Goal: Find specific page/section: Find specific page/section

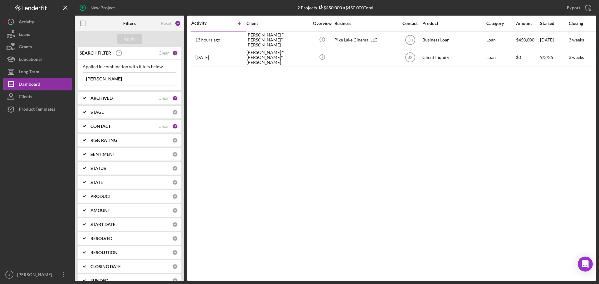
click at [97, 75] on input "judie" at bounding box center [129, 79] width 93 height 12
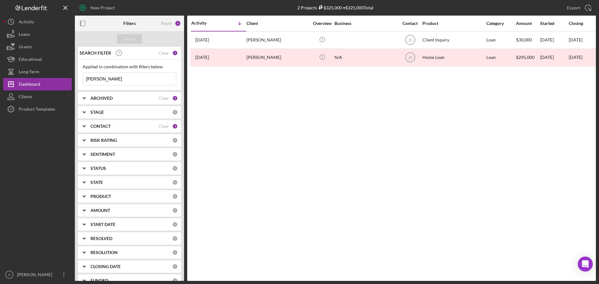
click at [97, 80] on input "[PERSON_NAME]" at bounding box center [129, 79] width 93 height 12
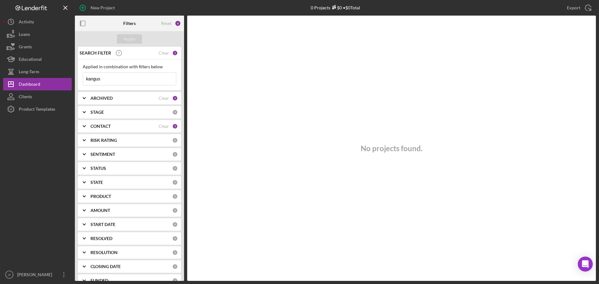
click at [172, 125] on div "3" at bounding box center [175, 126] width 6 height 6
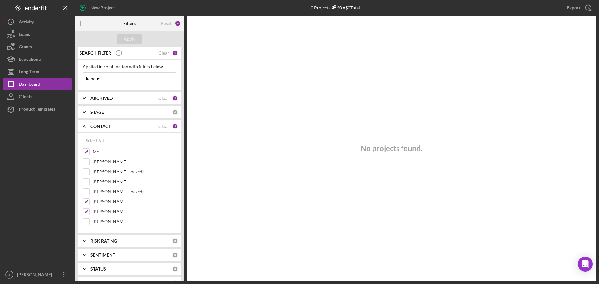
click at [107, 79] on input "kangus" at bounding box center [129, 79] width 93 height 12
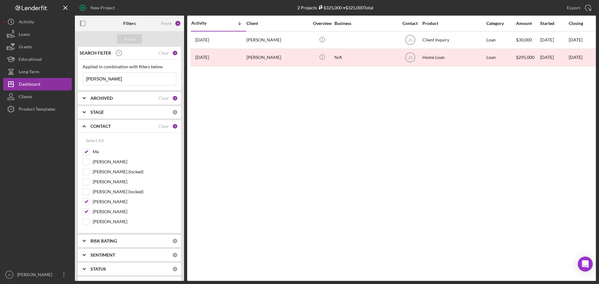
click at [105, 78] on input "[PERSON_NAME]" at bounding box center [129, 79] width 93 height 12
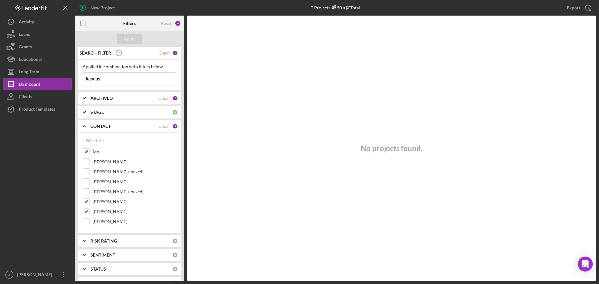
click at [148, 81] on input "kangus" at bounding box center [129, 79] width 93 height 12
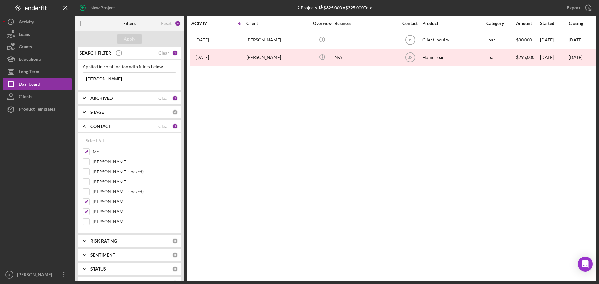
click at [174, 98] on div "2" at bounding box center [175, 98] width 6 height 6
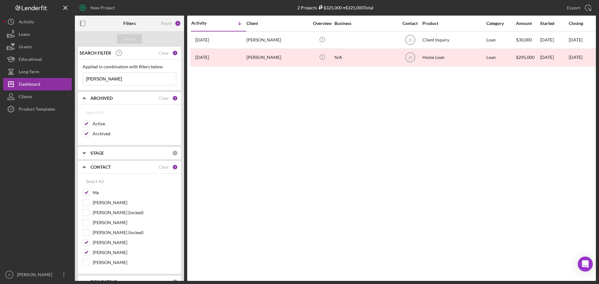
click at [121, 81] on input "[PERSON_NAME]" at bounding box center [129, 79] width 93 height 12
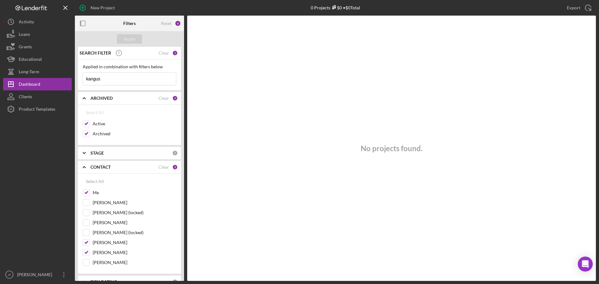
click at [112, 79] on input "kangus" at bounding box center [129, 79] width 93 height 12
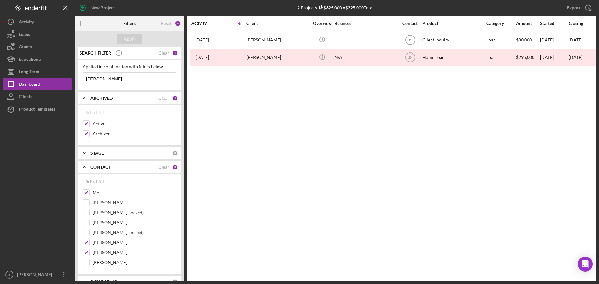
click at [112, 79] on input "[PERSON_NAME]" at bounding box center [129, 79] width 93 height 12
click at [109, 80] on input "[PERSON_NAME]" at bounding box center [129, 79] width 93 height 12
type input "[PERSON_NAME]"
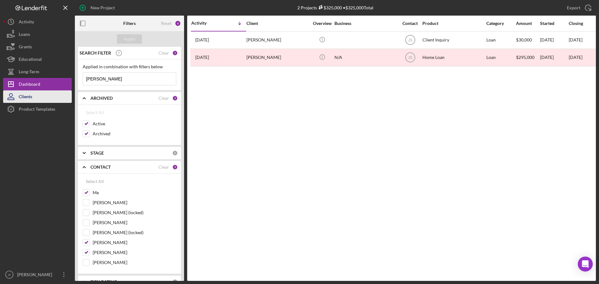
click at [51, 100] on button "Clients" at bounding box center [37, 96] width 69 height 12
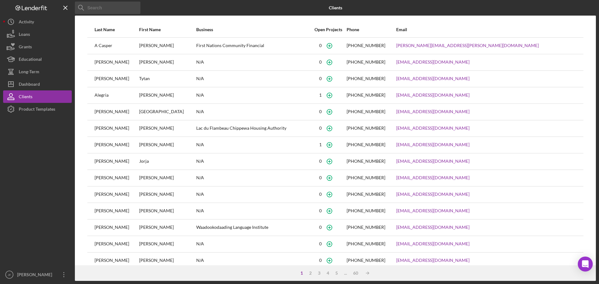
click at [104, 8] on input at bounding box center [107, 8] width 65 height 12
type input "[PERSON_NAME]"
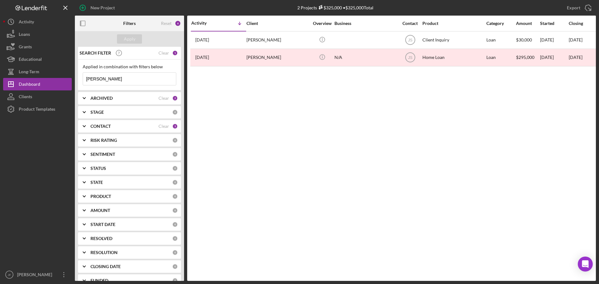
click at [120, 78] on input "[PERSON_NAME]" at bounding box center [129, 79] width 93 height 12
click at [143, 77] on input "[PERSON_NAME]" at bounding box center [129, 79] width 93 height 12
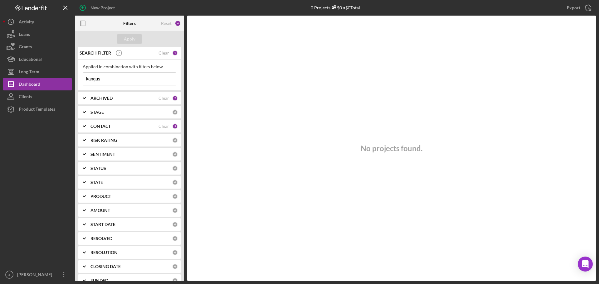
type input "kangus"
click at [129, 128] on div "CONTACT" at bounding box center [124, 126] width 68 height 5
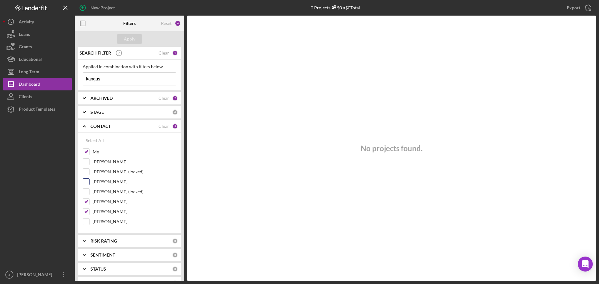
click at [86, 181] on input "[PERSON_NAME]" at bounding box center [86, 182] width 6 height 6
click at [127, 41] on div "Apply" at bounding box center [130, 38] width 12 height 9
click at [87, 182] on input "[PERSON_NAME]" at bounding box center [86, 182] width 6 height 6
checkbox input "false"
click at [127, 39] on div "Apply" at bounding box center [130, 38] width 12 height 9
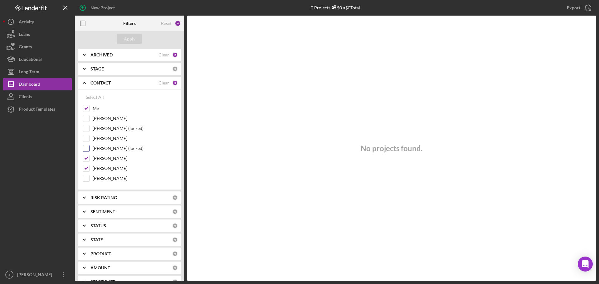
scroll to position [62, 0]
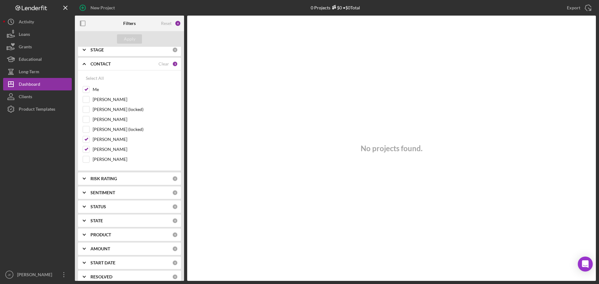
click at [142, 177] on div "RISK RATING" at bounding box center [131, 178] width 82 height 5
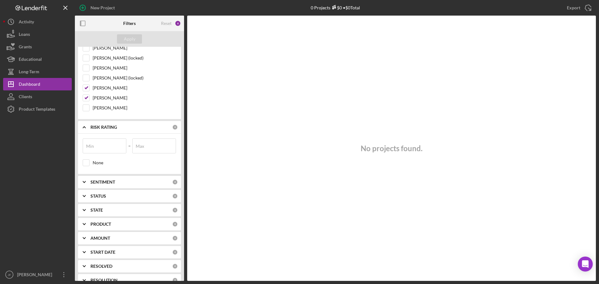
scroll to position [125, 0]
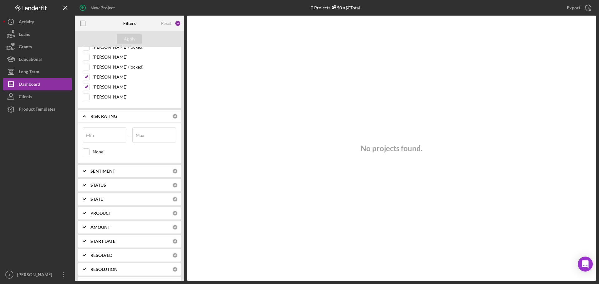
click at [135, 171] on div "SENTIMENT" at bounding box center [131, 171] width 82 height 5
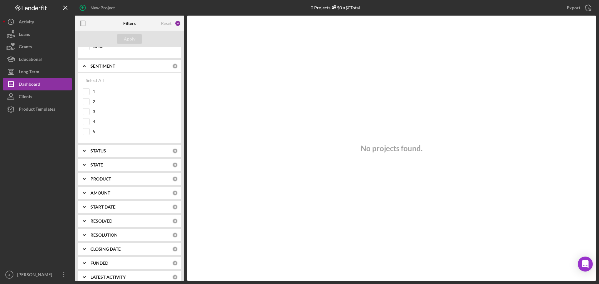
scroll to position [237, 0]
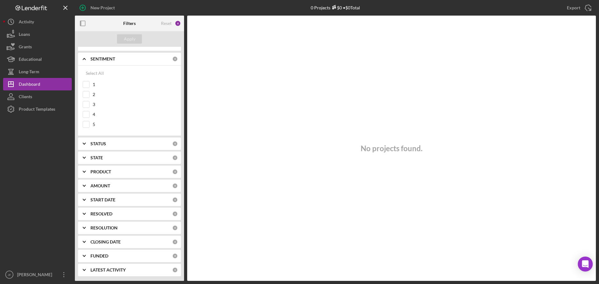
click at [123, 146] on div "STATUS" at bounding box center [131, 143] width 82 height 5
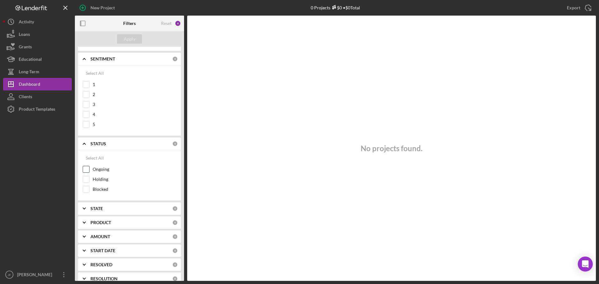
click at [88, 169] on input "Ongoing" at bounding box center [86, 169] width 6 height 6
checkbox input "true"
click at [122, 36] on button "Apply" at bounding box center [129, 38] width 25 height 9
click at [86, 178] on input "Holding" at bounding box center [86, 179] width 6 height 6
checkbox input "true"
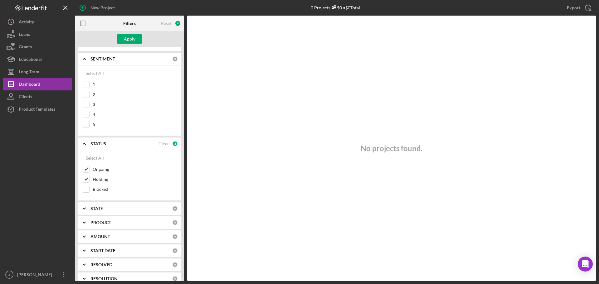
click at [133, 30] on div "Filters" at bounding box center [129, 24] width 12 height 16
click at [130, 38] on div "Apply" at bounding box center [130, 38] width 12 height 9
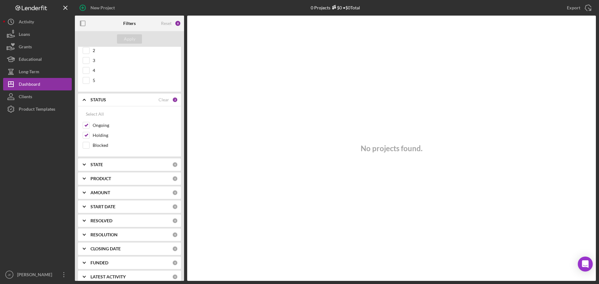
scroll to position [288, 0]
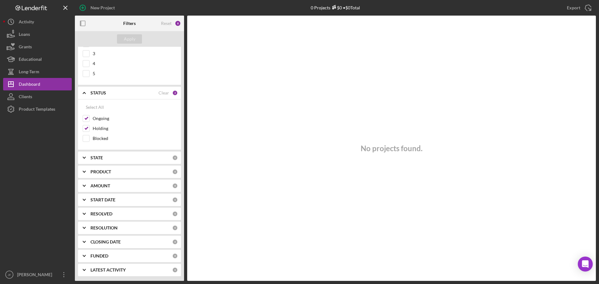
click at [113, 201] on b "START DATE" at bounding box center [102, 199] width 25 height 5
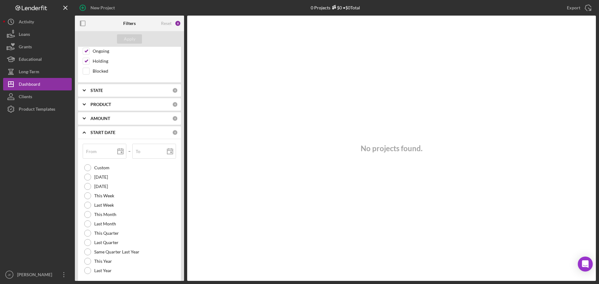
scroll to position [381, 0]
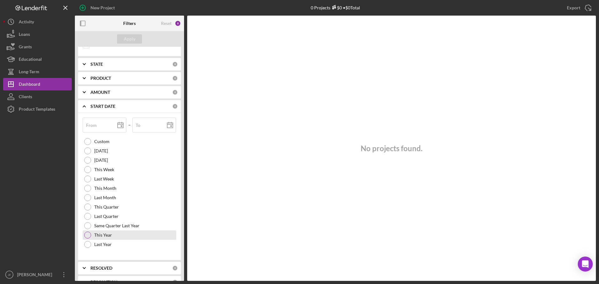
click at [89, 233] on div at bounding box center [87, 235] width 7 height 7
type input "[DATE]"
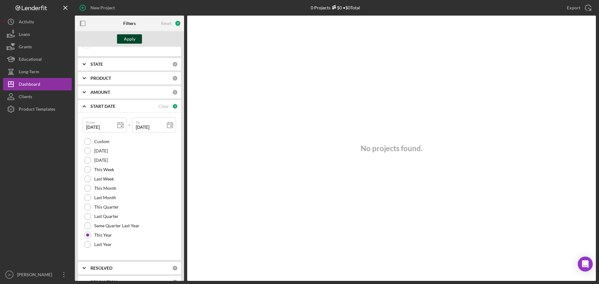
click at [127, 38] on div "Apply" at bounding box center [130, 38] width 12 height 9
click at [88, 236] on div at bounding box center [87, 235] width 3 height 3
click at [87, 139] on div at bounding box center [87, 141] width 7 height 7
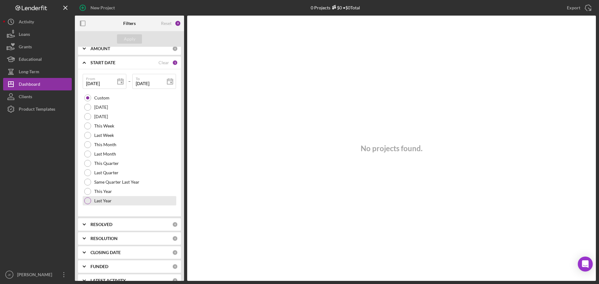
scroll to position [436, 0]
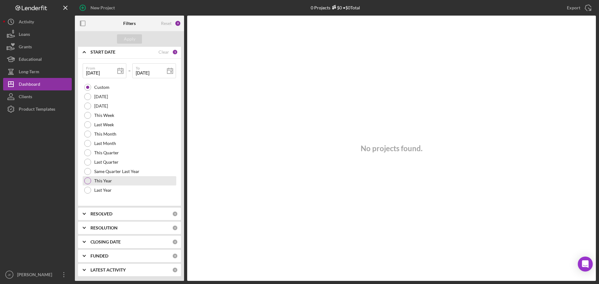
click at [88, 179] on div at bounding box center [87, 180] width 7 height 7
click at [150, 214] on div "RESOLVED" at bounding box center [131, 213] width 82 height 5
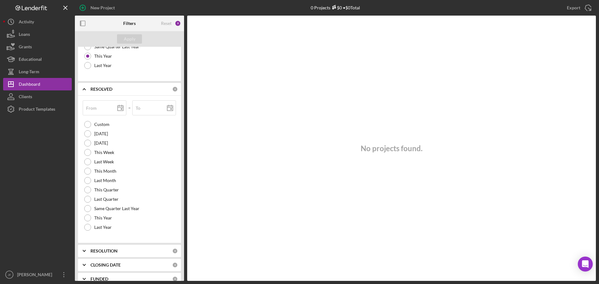
scroll to position [583, 0]
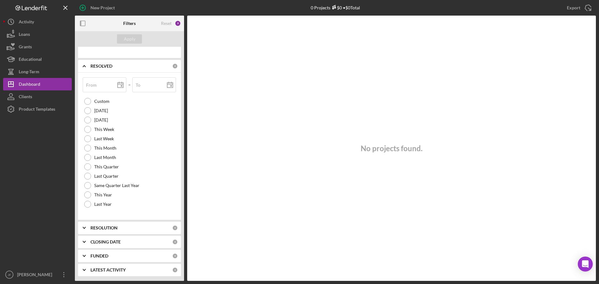
click at [130, 225] on div "RESOLUTION 0" at bounding box center [133, 228] width 87 height 12
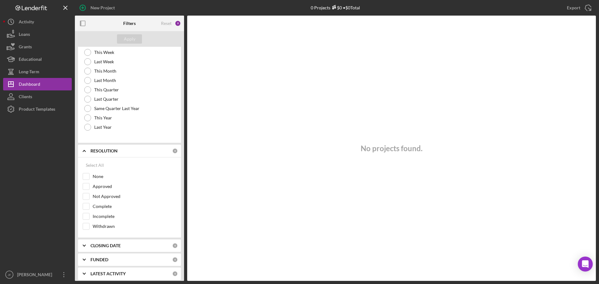
scroll to position [664, 0]
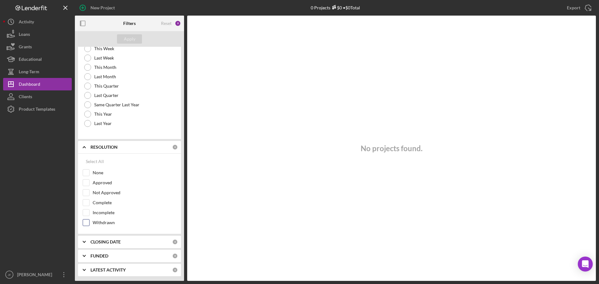
click at [86, 222] on input "Withdrawn" at bounding box center [86, 223] width 6 height 6
checkbox input "true"
click at [86, 214] on input "Incomplete" at bounding box center [86, 213] width 6 height 6
checkbox input "true"
click at [86, 204] on input "Complete" at bounding box center [86, 203] width 6 height 6
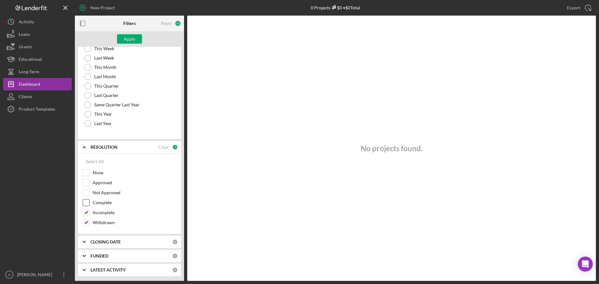
checkbox input "true"
click at [86, 194] on input "Not Approved" at bounding box center [86, 193] width 6 height 6
checkbox input "true"
click at [86, 182] on input "Approved" at bounding box center [86, 183] width 6 height 6
checkbox input "true"
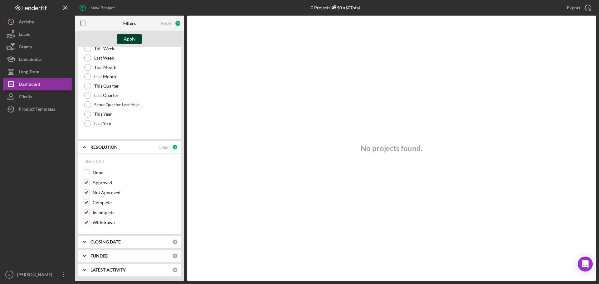
click at [126, 39] on div "Apply" at bounding box center [130, 38] width 12 height 9
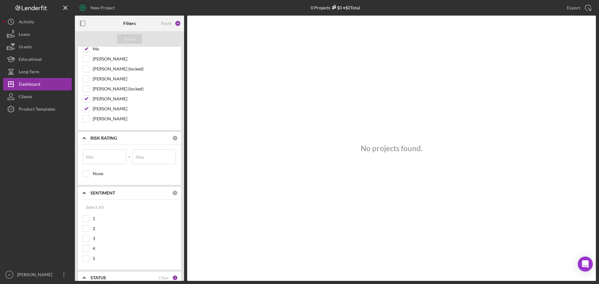
scroll to position [0, 0]
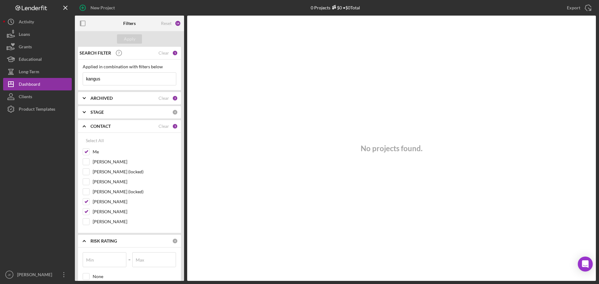
click at [117, 81] on input "kangus" at bounding box center [129, 79] width 93 height 12
type input "d"
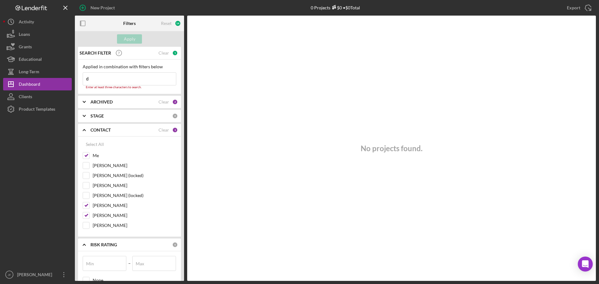
type input "di"
type input "dia"
type input "[PERSON_NAME]"
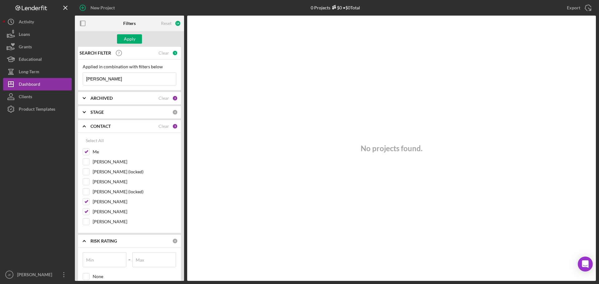
type input "[PERSON_NAME]"
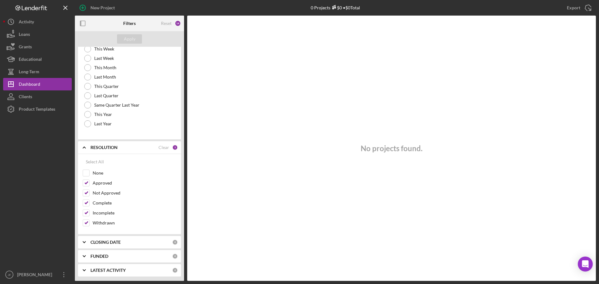
scroll to position [664, 0]
type input "[PERSON_NAME]"
click at [85, 183] on input "Approved" at bounding box center [86, 183] width 6 height 6
checkbox input "false"
drag, startPoint x: 85, startPoint y: 190, endPoint x: 86, endPoint y: 194, distance: 3.8
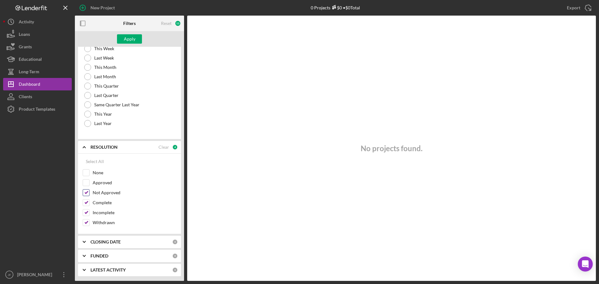
click at [85, 191] on input "Not Approved" at bounding box center [86, 193] width 6 height 6
checkbox input "false"
drag, startPoint x: 86, startPoint y: 201, endPoint x: 86, endPoint y: 205, distance: 3.4
click at [86, 203] on input "Complete" at bounding box center [86, 203] width 6 height 6
checkbox input "false"
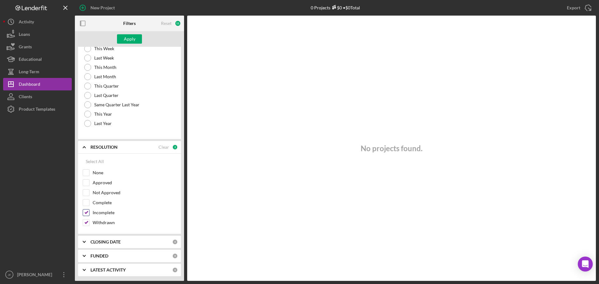
drag, startPoint x: 86, startPoint y: 211, endPoint x: 88, endPoint y: 219, distance: 7.6
click at [87, 216] on div "Incomplete" at bounding box center [130, 214] width 94 height 10
click at [88, 232] on div "Select All None Approved Not Approved Complete Incomplete Withdrawn" at bounding box center [129, 194] width 103 height 80
click at [86, 224] on input "Withdrawn" at bounding box center [86, 223] width 6 height 6
checkbox input "false"
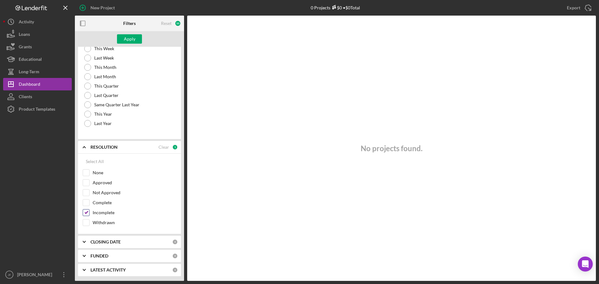
click at [86, 215] on input "Incomplete" at bounding box center [86, 213] width 6 height 6
checkbox input "false"
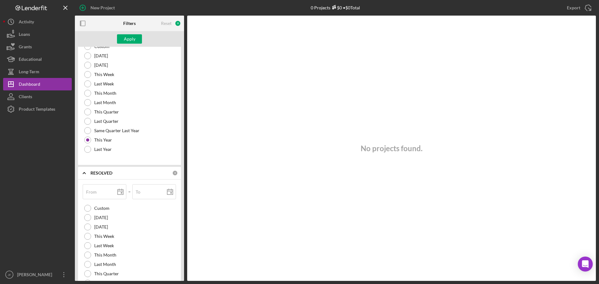
scroll to position [477, 0]
click at [87, 173] on icon "Icon/Expander" at bounding box center [84, 173] width 16 height 16
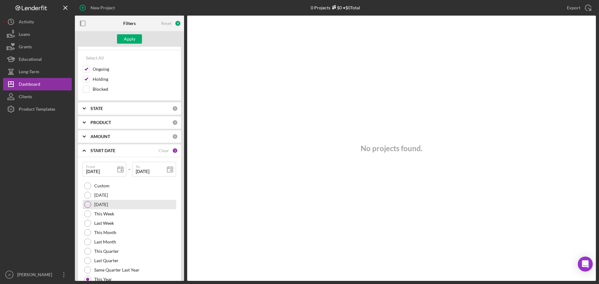
scroll to position [352, 0]
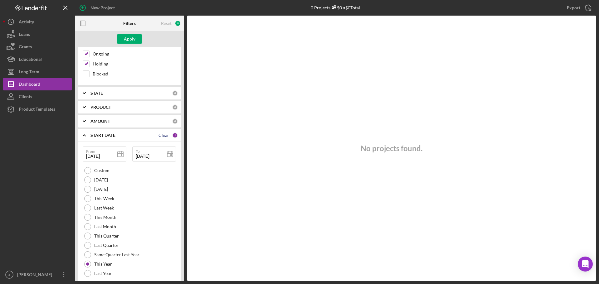
click at [159, 138] on div "Clear" at bounding box center [163, 135] width 11 height 5
click at [82, 135] on icon "Icon/Expander" at bounding box center [84, 136] width 16 height 16
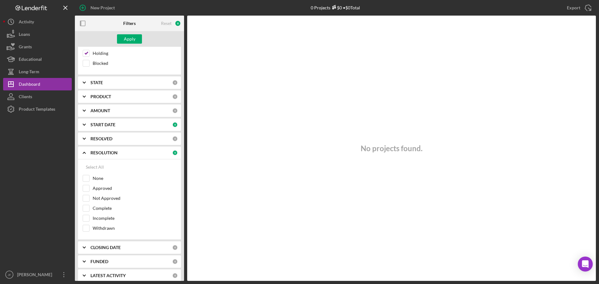
scroll to position [369, 0]
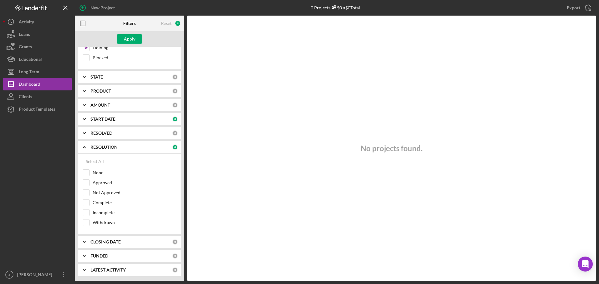
click at [96, 268] on b "LATEST ACTIVITY" at bounding box center [107, 270] width 35 height 5
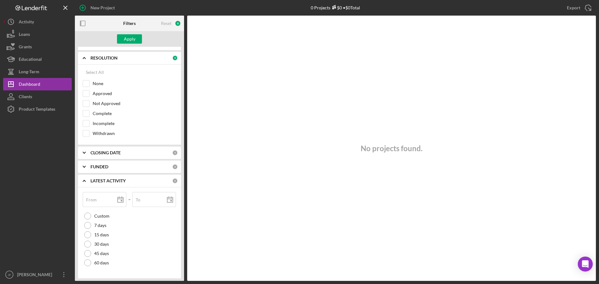
scroll to position [460, 0]
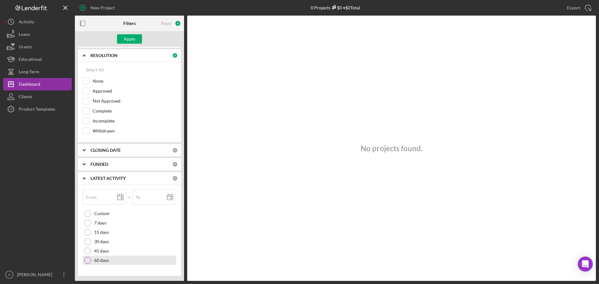
click at [90, 261] on div at bounding box center [87, 260] width 7 height 7
type input "[DATE]"
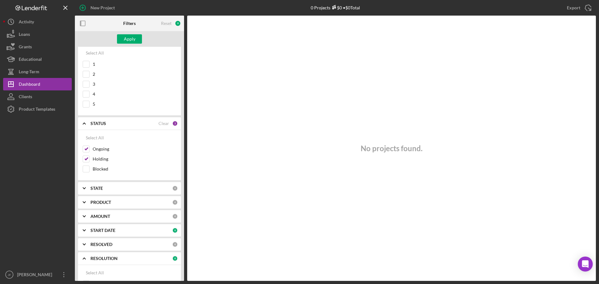
scroll to position [180, 0]
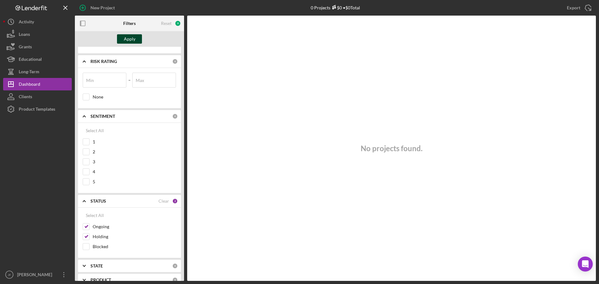
click at [131, 40] on div "Apply" at bounding box center [130, 38] width 12 height 9
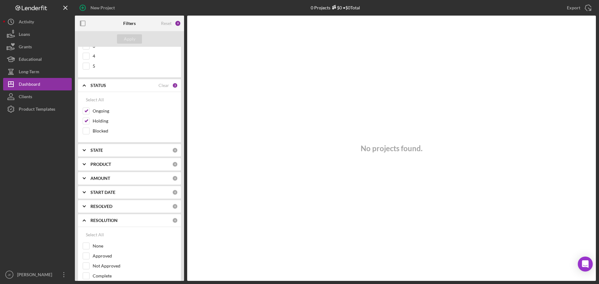
scroll to position [273, 0]
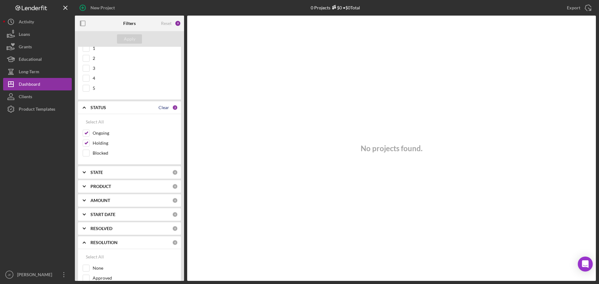
click at [159, 107] on div "Clear" at bounding box center [163, 107] width 11 height 5
checkbox input "false"
click at [128, 37] on div "Apply" at bounding box center [130, 38] width 12 height 9
click at [85, 108] on polyline at bounding box center [84, 107] width 2 height 1
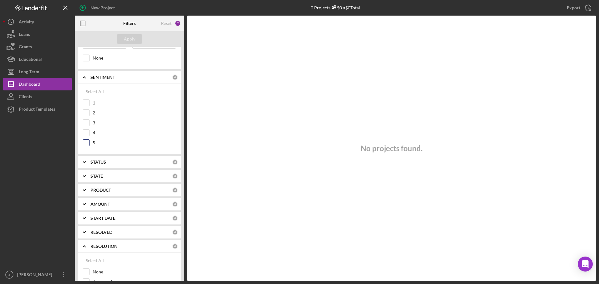
scroll to position [211, 0]
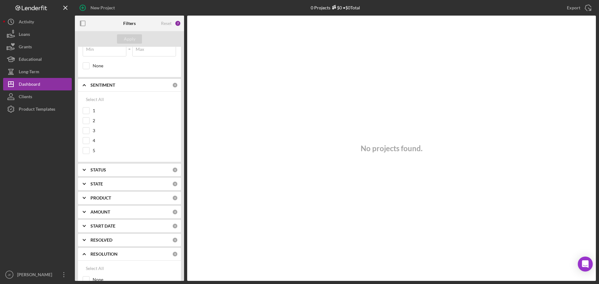
click at [84, 85] on polyline at bounding box center [84, 85] width 2 height 1
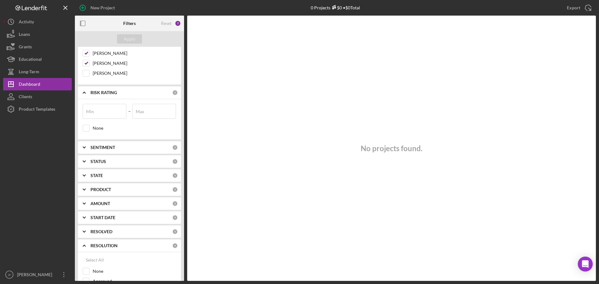
scroll to position [117, 0]
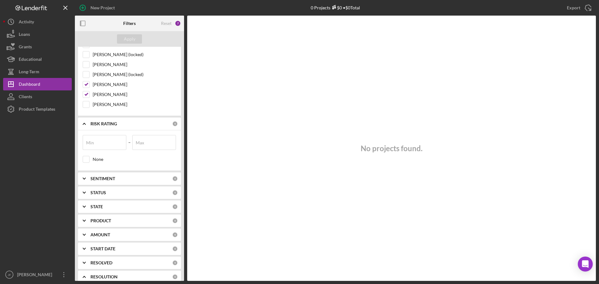
click at [86, 126] on icon "Icon/Expander" at bounding box center [84, 124] width 16 height 16
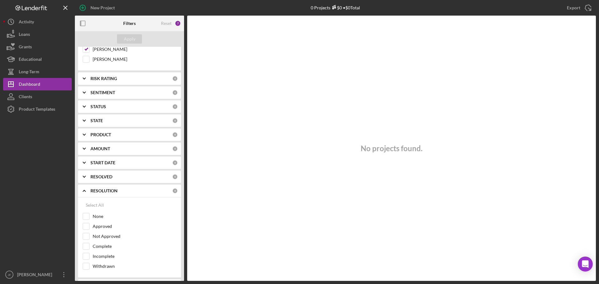
scroll to position [211, 0]
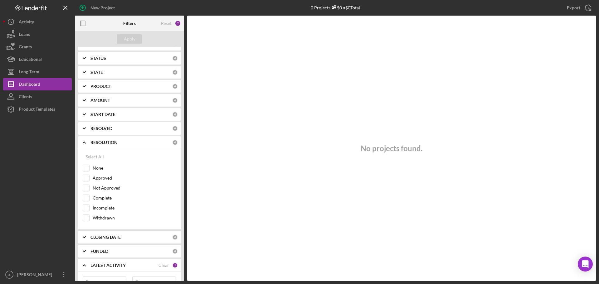
click at [82, 145] on icon "Icon/Expander" at bounding box center [84, 143] width 16 height 16
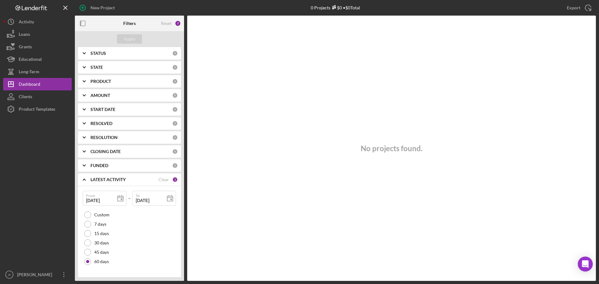
scroll to position [217, 0]
click at [162, 180] on div "Clear" at bounding box center [163, 178] width 11 height 5
click at [83, 179] on polyline at bounding box center [84, 178] width 2 height 1
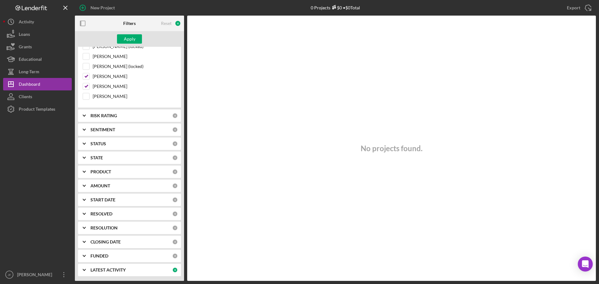
scroll to position [125, 0]
click at [128, 38] on div "Apply" at bounding box center [130, 38] width 12 height 9
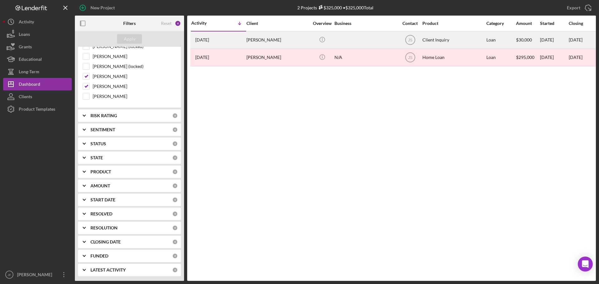
click at [262, 41] on div "[PERSON_NAME]" at bounding box center [277, 40] width 62 height 17
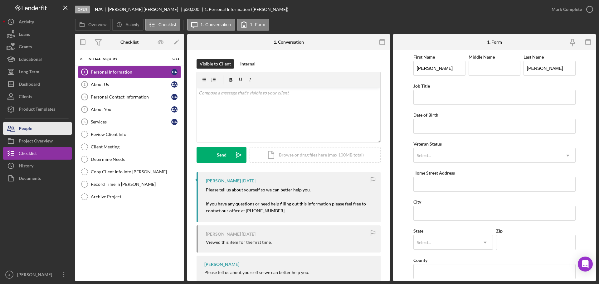
click at [30, 125] on div "People" at bounding box center [25, 129] width 13 height 14
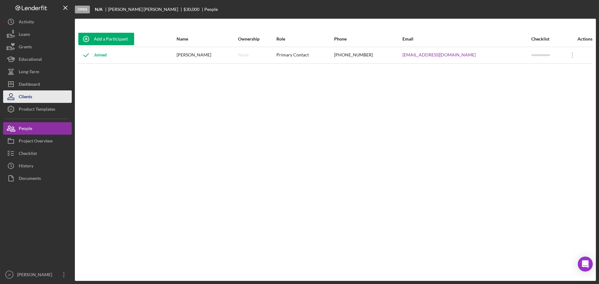
click at [33, 96] on button "Clients" at bounding box center [37, 96] width 69 height 12
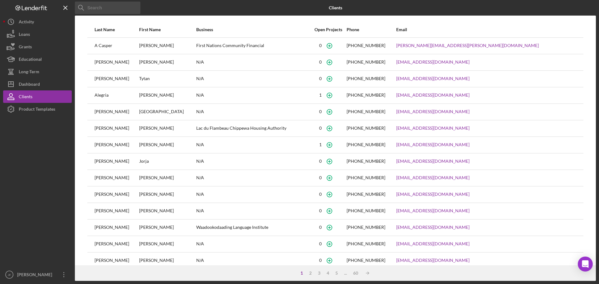
click at [105, 4] on input at bounding box center [107, 8] width 65 height 12
type input "[PERSON_NAME]"
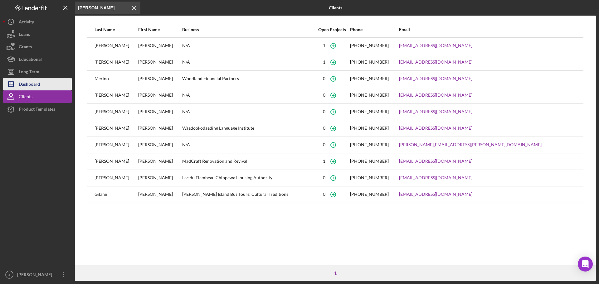
click at [32, 84] on div "Dashboard" at bounding box center [29, 85] width 21 height 14
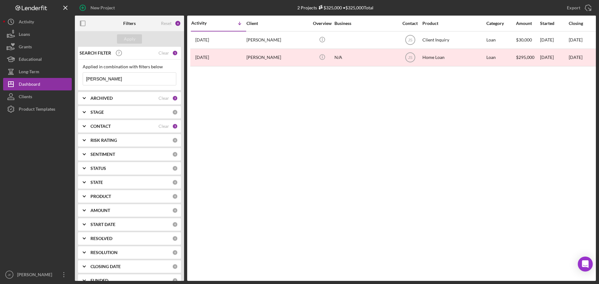
click at [101, 81] on input "[PERSON_NAME]" at bounding box center [129, 79] width 93 height 12
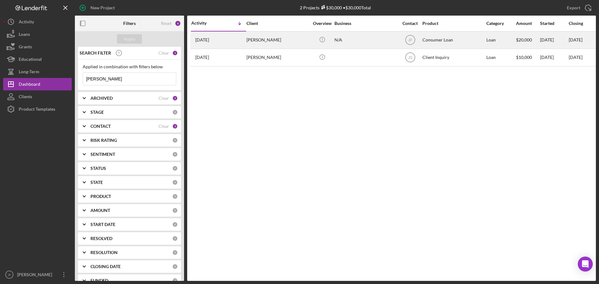
type input "[PERSON_NAME]"
click at [361, 42] on div "N/A" at bounding box center [365, 40] width 62 height 17
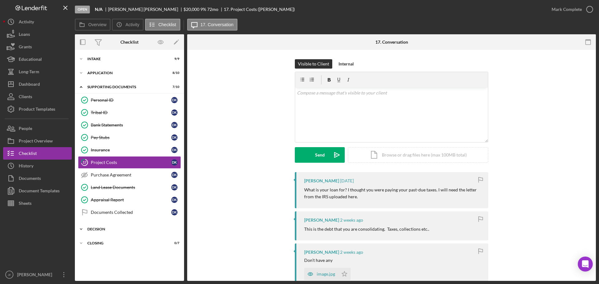
click at [109, 228] on div "Decision" at bounding box center [131, 229] width 89 height 4
click at [112, 160] on div "Project Costs" at bounding box center [131, 162] width 80 height 5
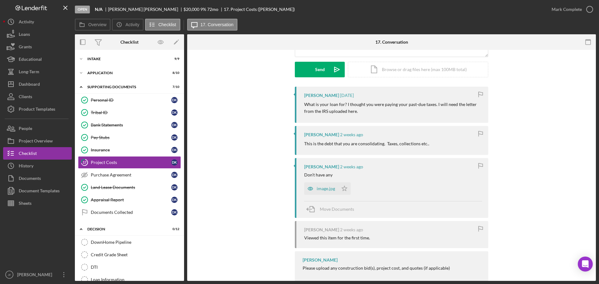
scroll to position [94, 0]
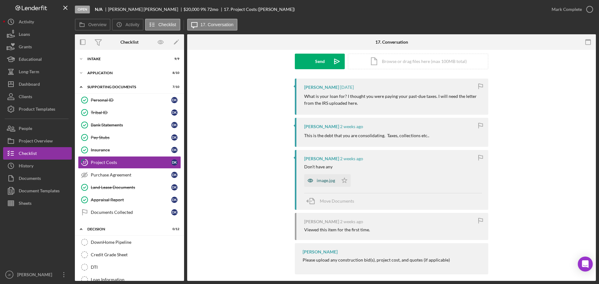
click at [323, 180] on div "image.jpg" at bounding box center [326, 180] width 18 height 5
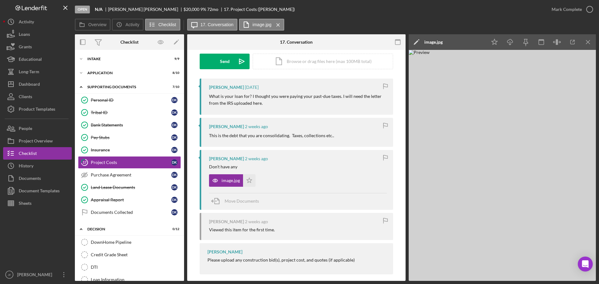
click at [487, 173] on img at bounding box center [502, 165] width 187 height 231
click at [479, 179] on img at bounding box center [502, 165] width 187 height 231
click at [561, 134] on img at bounding box center [502, 165] width 187 height 231
click at [558, 41] on icon "button" at bounding box center [557, 42] width 14 height 14
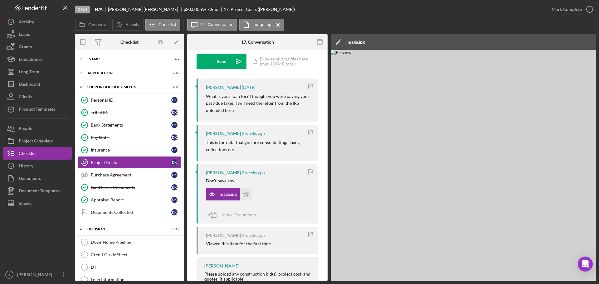
click at [415, 87] on img at bounding box center [518, 165] width 374 height 231
click at [349, 42] on div "image.jpg" at bounding box center [355, 42] width 18 height 5
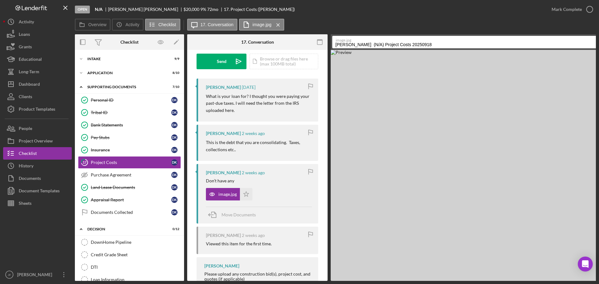
click at [403, 101] on img at bounding box center [518, 165] width 374 height 231
click at [291, 44] on div at bounding box center [304, 42] width 47 height 16
click at [505, 125] on img at bounding box center [518, 165] width 374 height 231
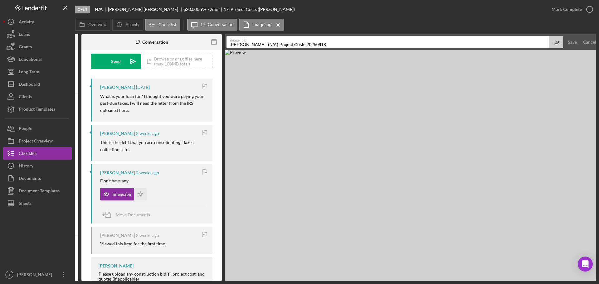
scroll to position [0, 109]
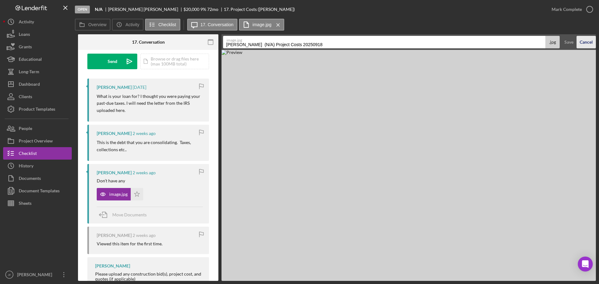
click at [585, 38] on div "Cancel" at bounding box center [585, 42] width 13 height 12
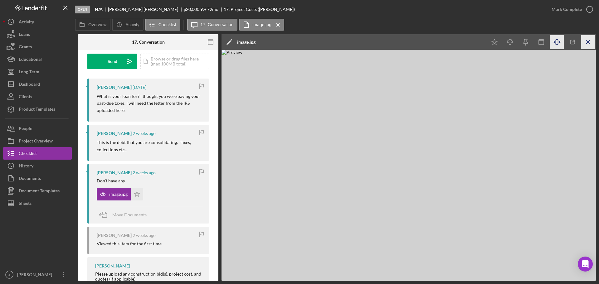
click at [590, 42] on icon "Icon/Menu Close" at bounding box center [588, 42] width 14 height 14
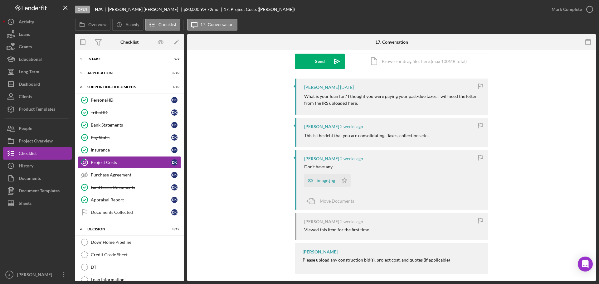
scroll to position [0, 0]
drag, startPoint x: 327, startPoint y: 180, endPoint x: 258, endPoint y: 169, distance: 70.1
click at [258, 169] on div "[PERSON_NAME] [DATE] What is your loan for? I thought you were paying your past…" at bounding box center [391, 178] width 390 height 199
click at [342, 181] on icon "Icon/Star" at bounding box center [344, 180] width 12 height 12
click at [384, 177] on div "image.jpg Icon/Star" at bounding box center [393, 179] width 178 height 16
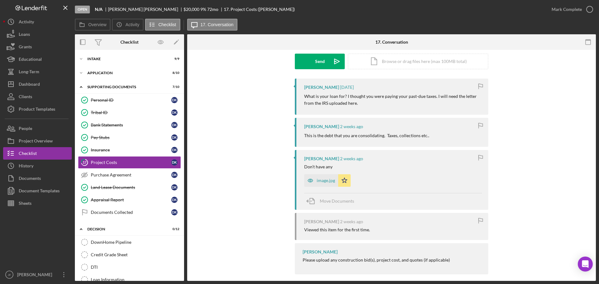
drag, startPoint x: 308, startPoint y: 181, endPoint x: 389, endPoint y: 189, distance: 81.5
click at [389, 189] on div "[PERSON_NAME] [DATE] Don’t have any image.jpg Icon/Star Move Documents" at bounding box center [391, 180] width 193 height 60
click at [342, 181] on polygon "button" at bounding box center [344, 180] width 5 height 5
click at [342, 199] on span "Move Documents" at bounding box center [337, 200] width 34 height 5
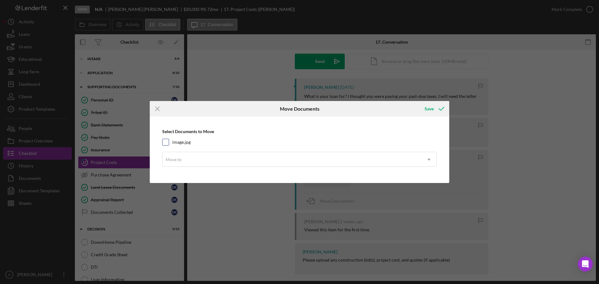
click at [165, 141] on input "image.jpg" at bounding box center [165, 142] width 6 height 6
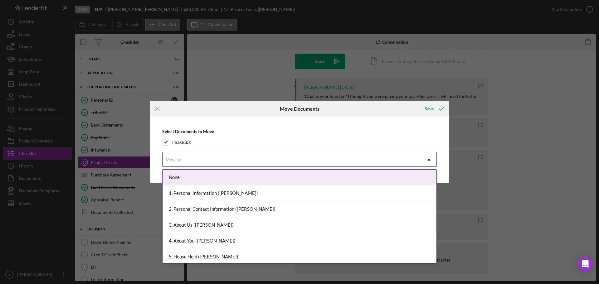
click at [193, 157] on div "Move to" at bounding box center [291, 159] width 259 height 14
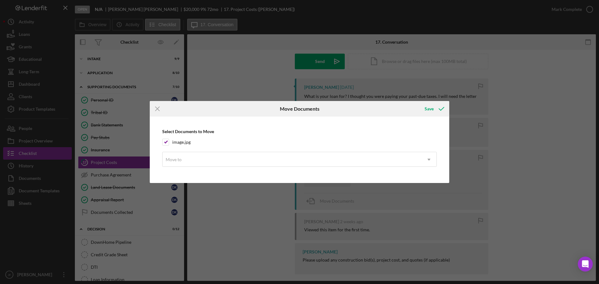
click at [263, 134] on div "Select Documents to Move image.jpg Move to Icon/Dropdown Arrow" at bounding box center [299, 150] width 293 height 60
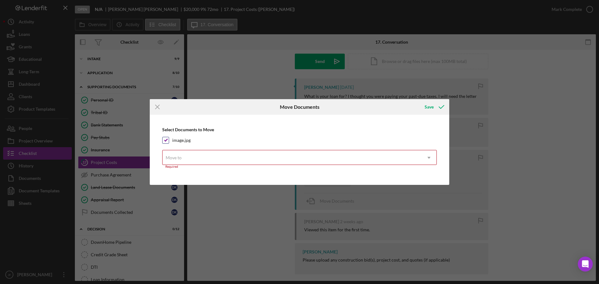
click at [168, 140] on input "image.jpg" at bounding box center [165, 140] width 6 height 6
checkbox input "false"
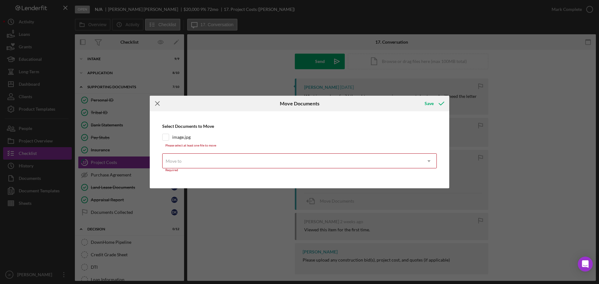
click at [156, 106] on icon "Icon/Menu Close" at bounding box center [158, 104] width 16 height 16
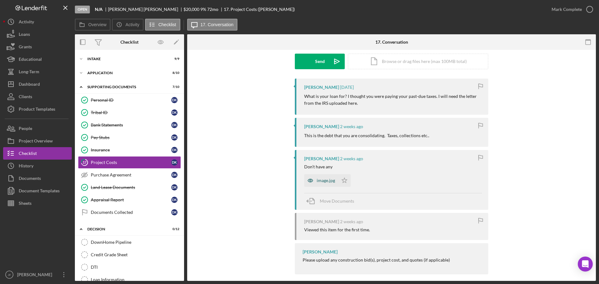
click at [318, 181] on div "image.jpg" at bounding box center [326, 180] width 18 height 5
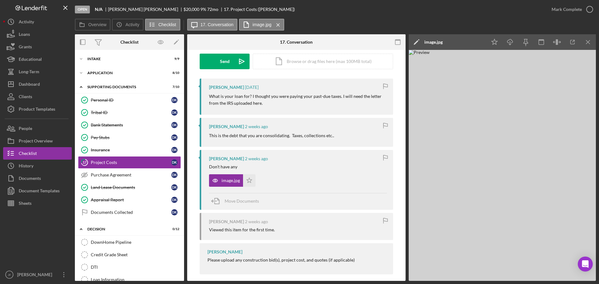
drag, startPoint x: 544, startPoint y: 42, endPoint x: 546, endPoint y: 105, distance: 62.4
drag, startPoint x: 546, startPoint y: 105, endPoint x: 589, endPoint y: 42, distance: 75.4
click at [589, 42] on icon "Icon/Menu Close" at bounding box center [588, 42] width 14 height 14
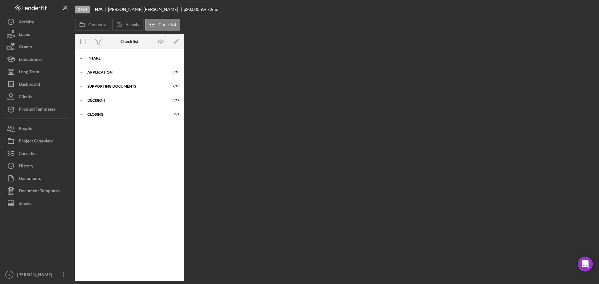
click at [100, 58] on div "Intake" at bounding box center [131, 58] width 89 height 4
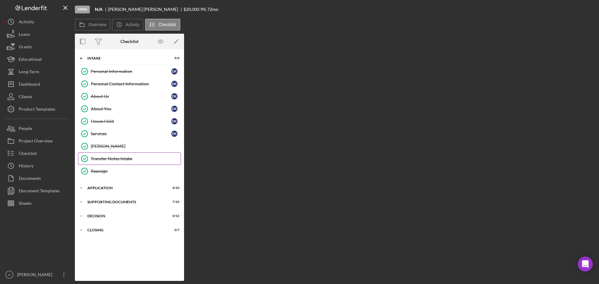
click at [113, 158] on div "Transfer Notes Intake" at bounding box center [136, 158] width 90 height 5
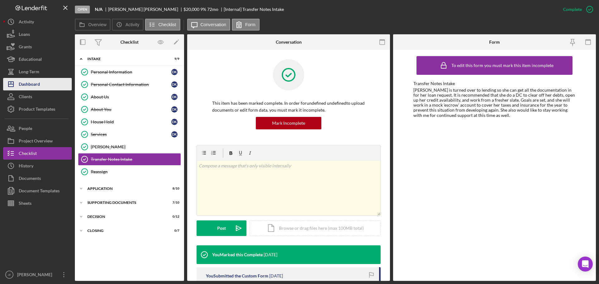
click at [33, 87] on div "Dashboard" at bounding box center [29, 85] width 21 height 14
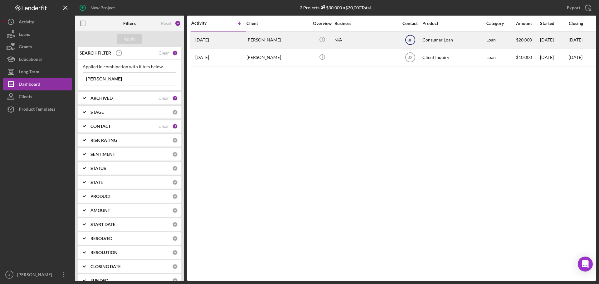
click at [410, 36] on icon "JF" at bounding box center [410, 40] width 16 height 16
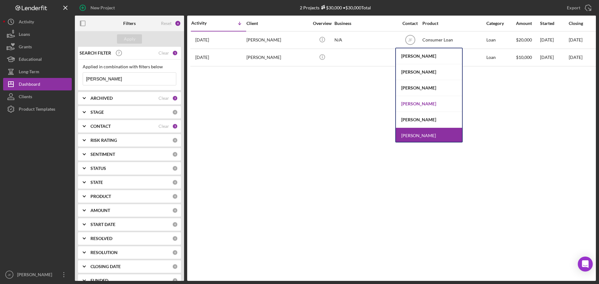
click at [409, 104] on div "[PERSON_NAME]" at bounding box center [429, 104] width 66 height 16
